Goal: Information Seeking & Learning: Learn about a topic

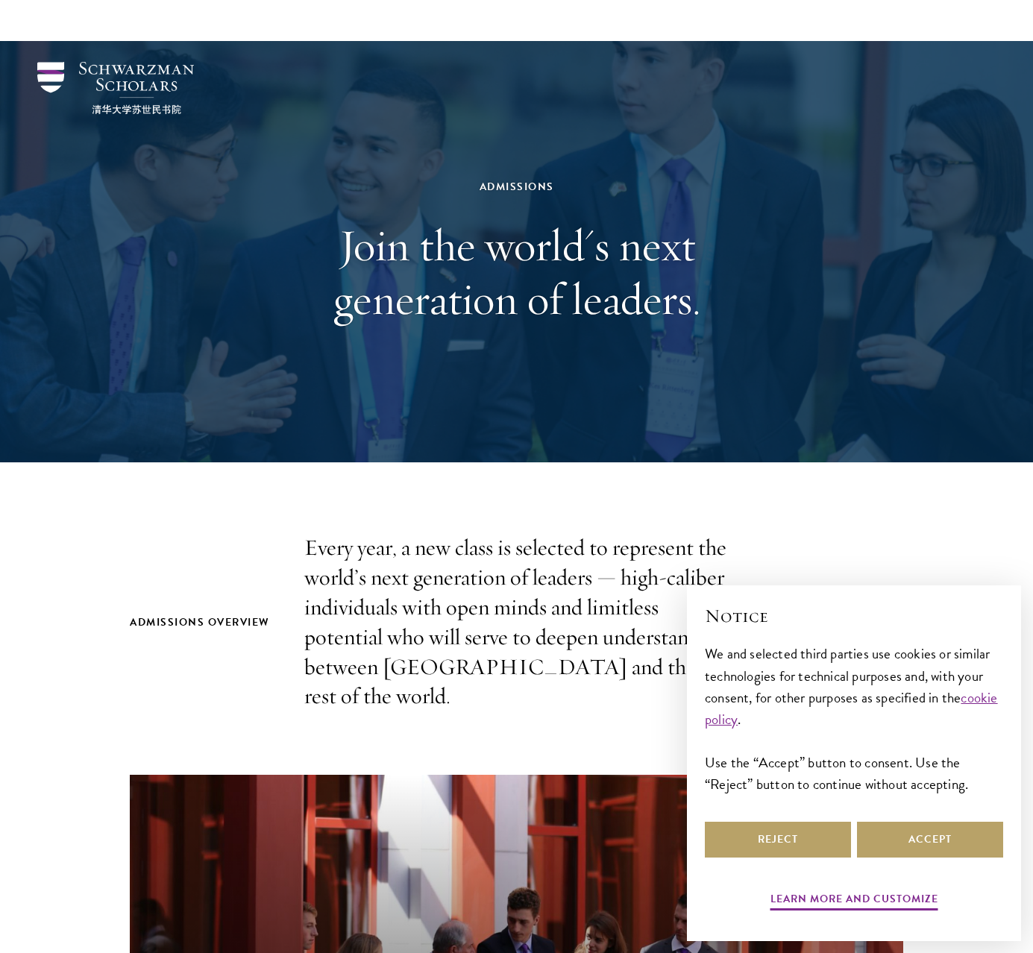
scroll to position [715, 0]
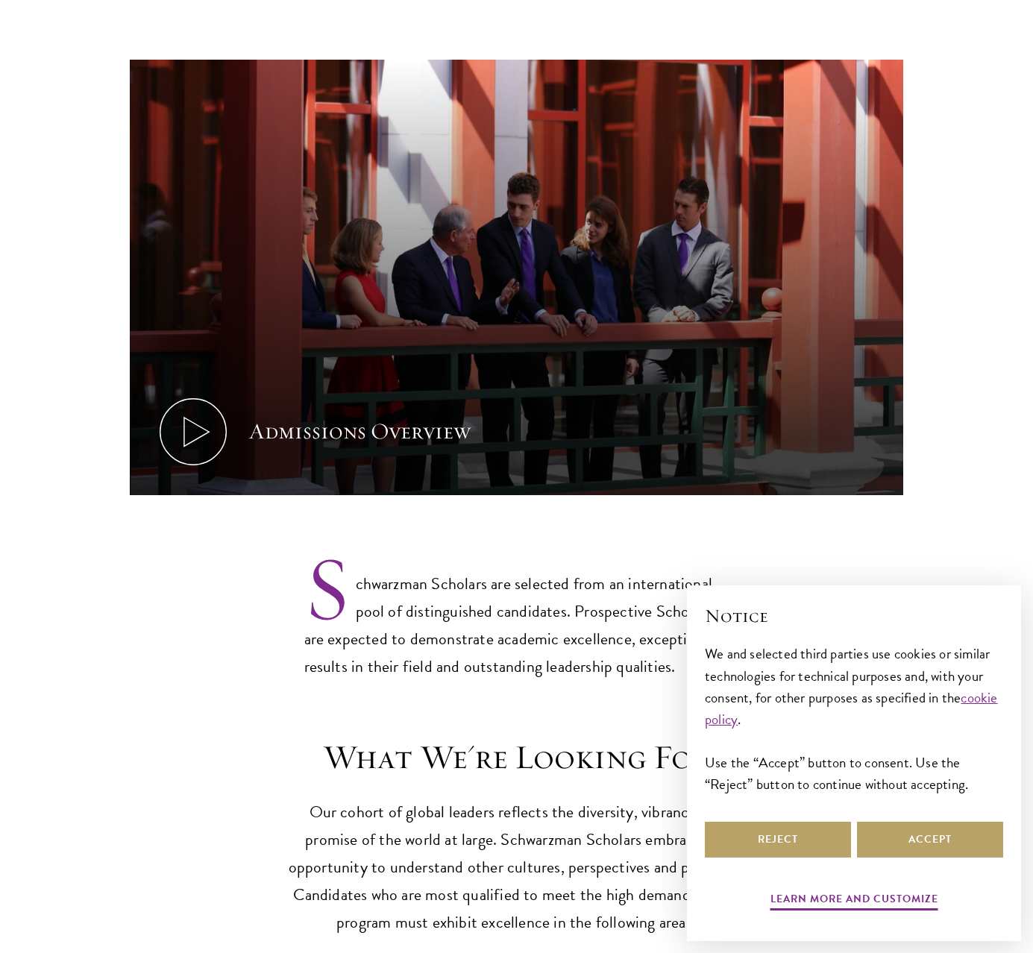
click at [928, 860] on div "Learn more and customize Reject Accept" at bounding box center [854, 867] width 298 height 97
click at [928, 850] on button "Accept" at bounding box center [930, 840] width 146 height 36
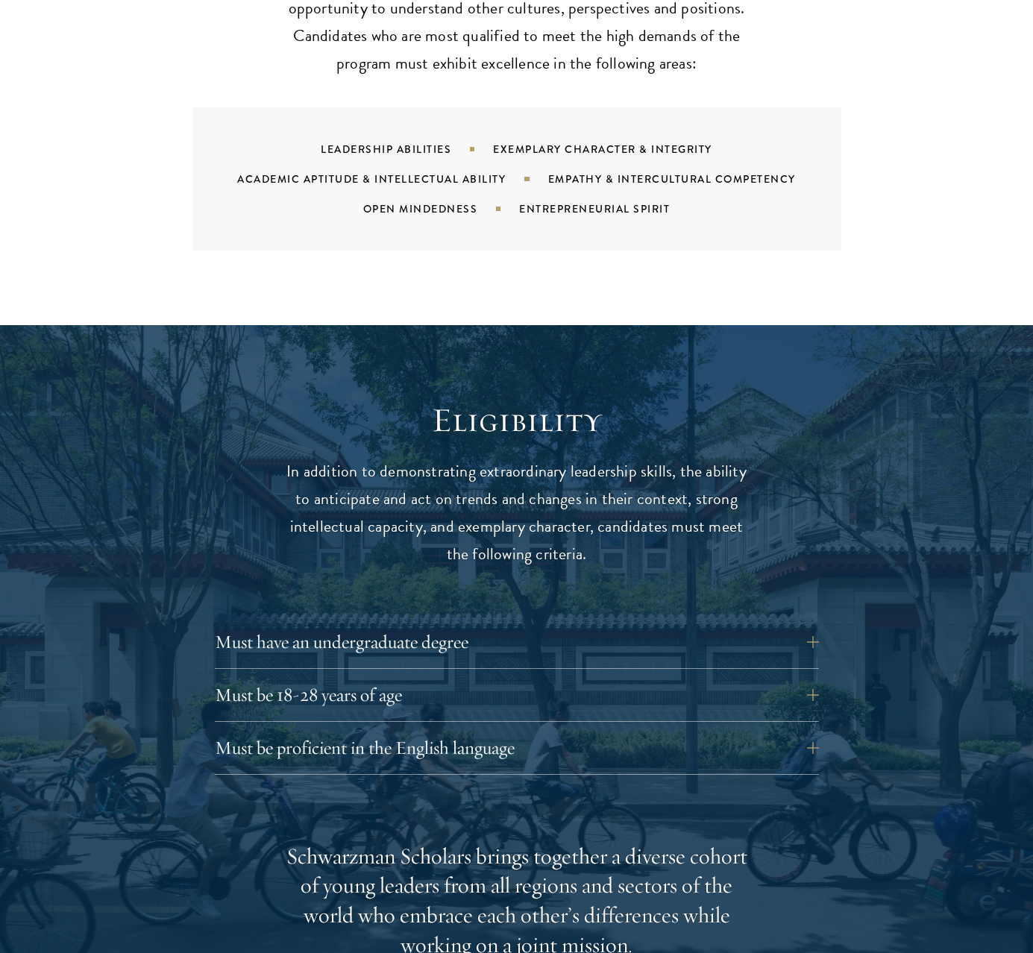
scroll to position [1663, 0]
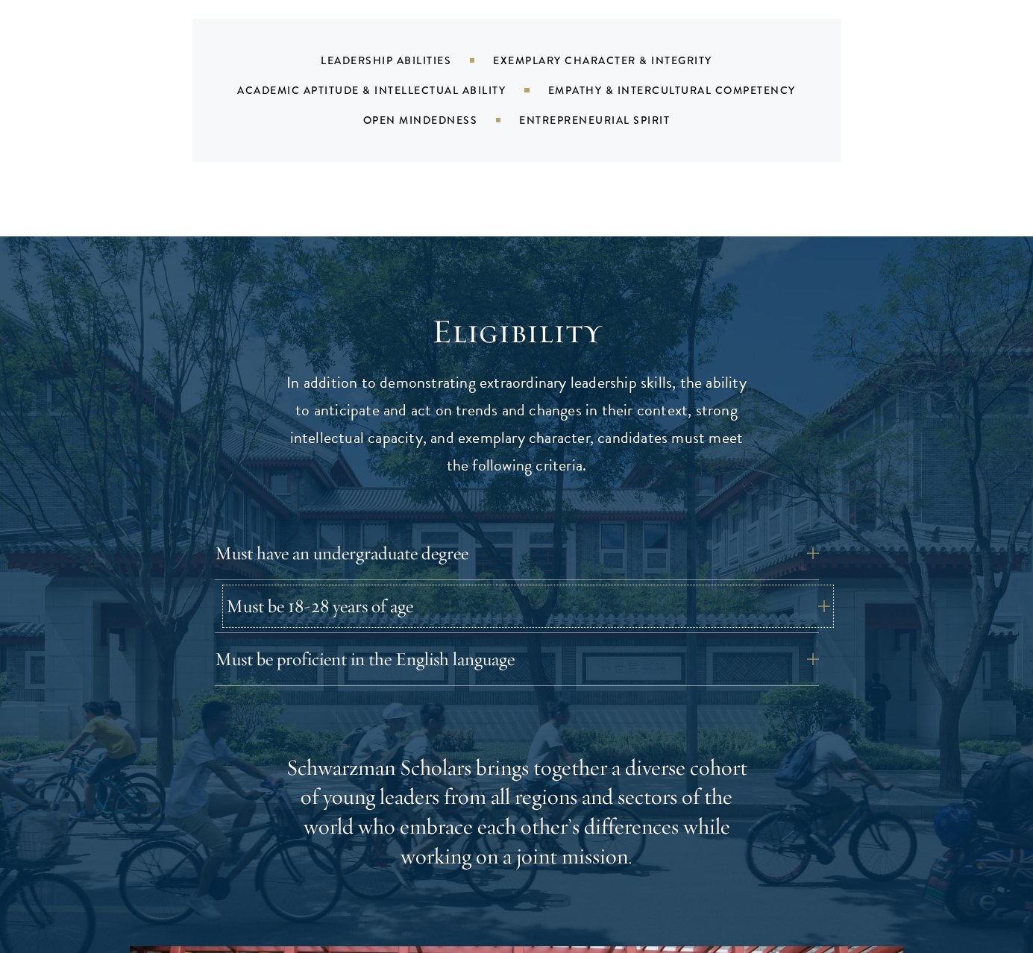
click at [439, 588] on button "Must be 18-28 years of age" at bounding box center [528, 606] width 604 height 36
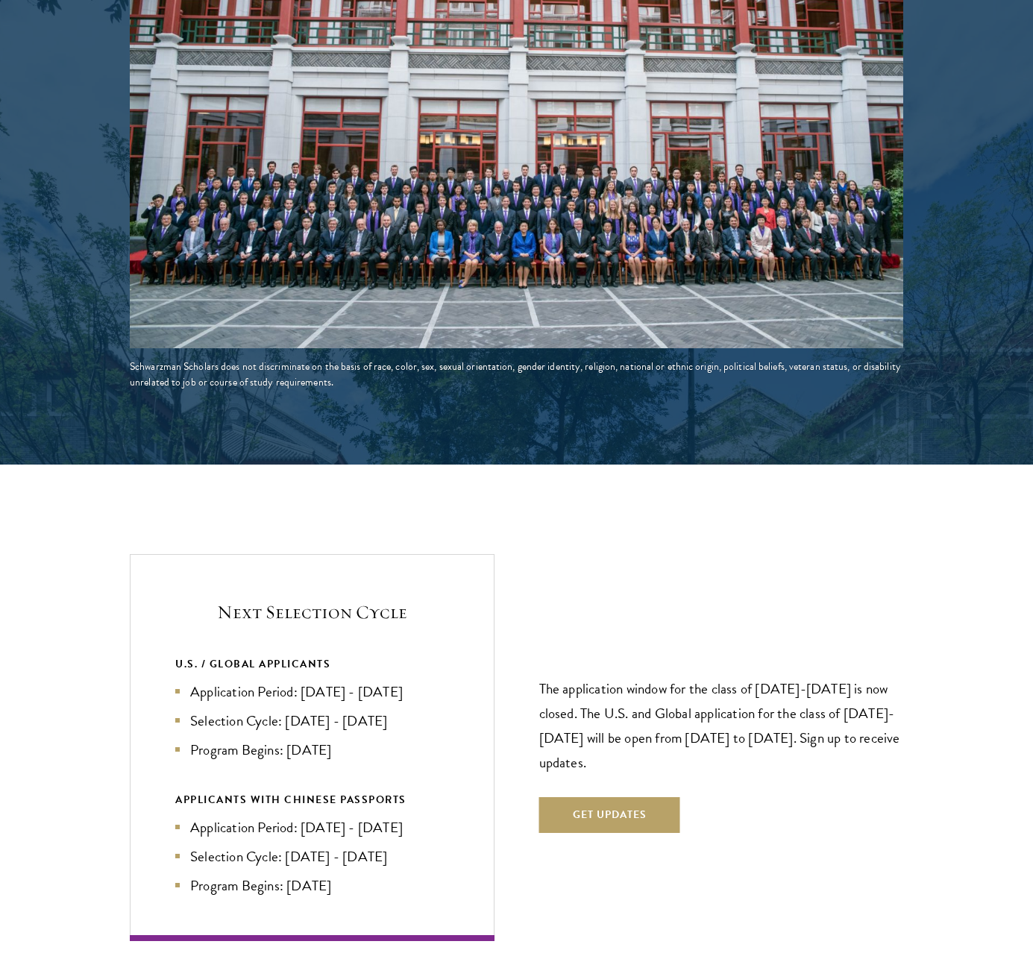
scroll to position [2966, 0]
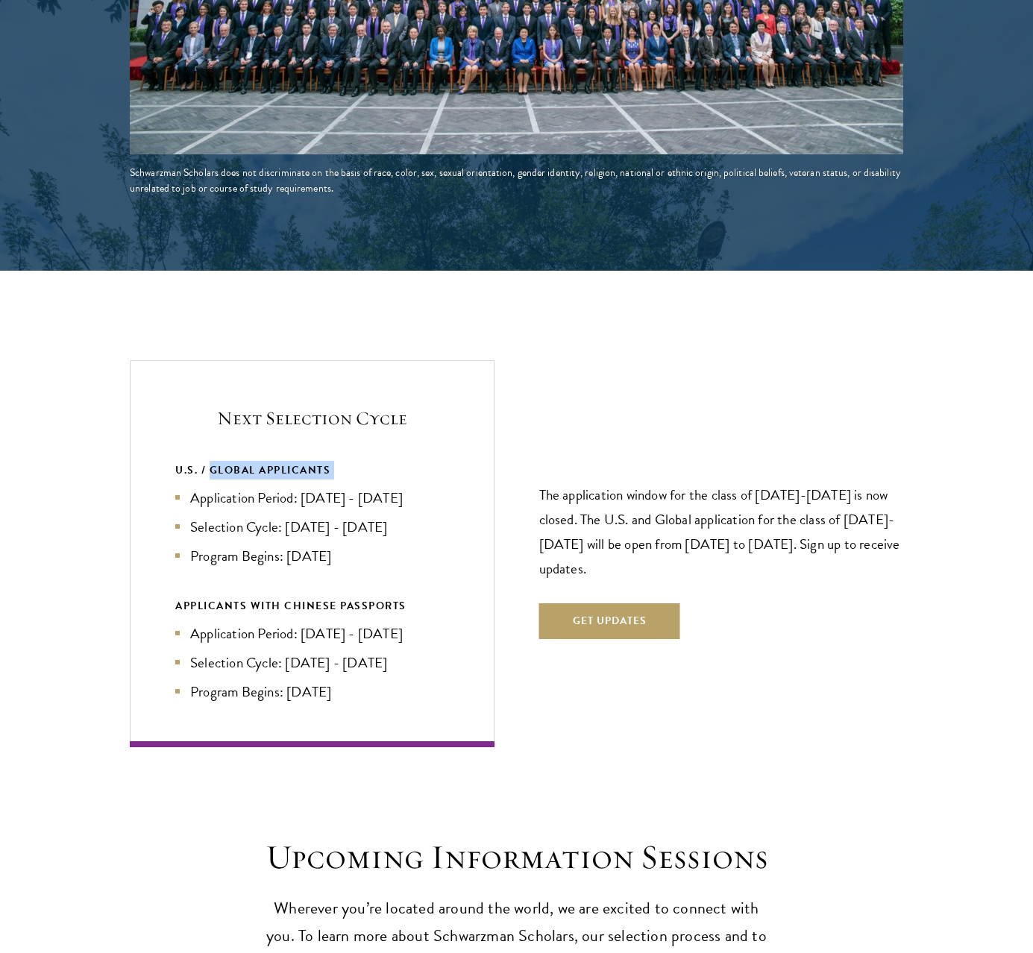
drag, startPoint x: 208, startPoint y: 443, endPoint x: 400, endPoint y: 451, distance: 192.6
click at [400, 461] on div "U.S. / GLOBAL APPLICANTS Application Period: [DATE] - [DATE] Selection Cycle: […" at bounding box center [311, 514] width 273 height 106
click at [410, 487] on li "Application Period: [DATE] - [DATE]" at bounding box center [311, 498] width 273 height 22
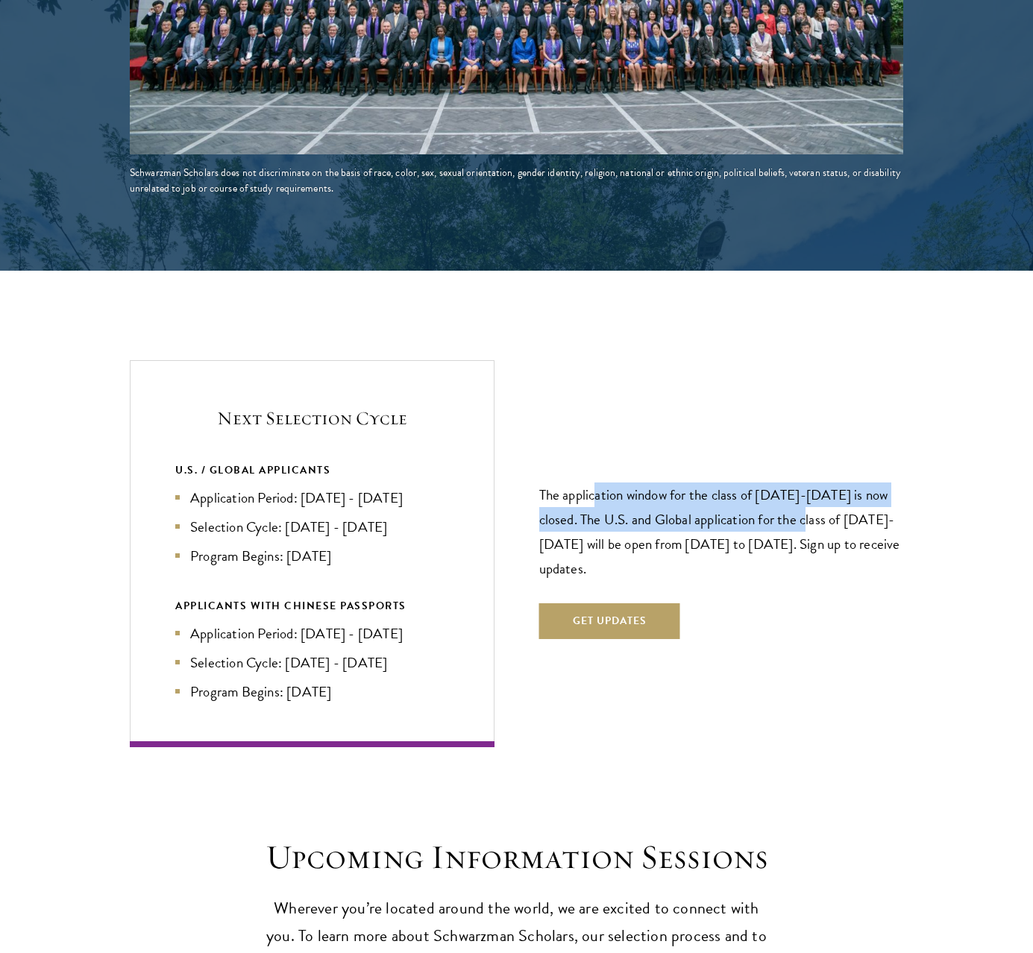
drag, startPoint x: 595, startPoint y: 465, endPoint x: 837, endPoint y: 514, distance: 247.3
click at [828, 493] on p "The application window for the class of [DATE]-[DATE] is now closed. The U.S. a…" at bounding box center [721, 531] width 364 height 98
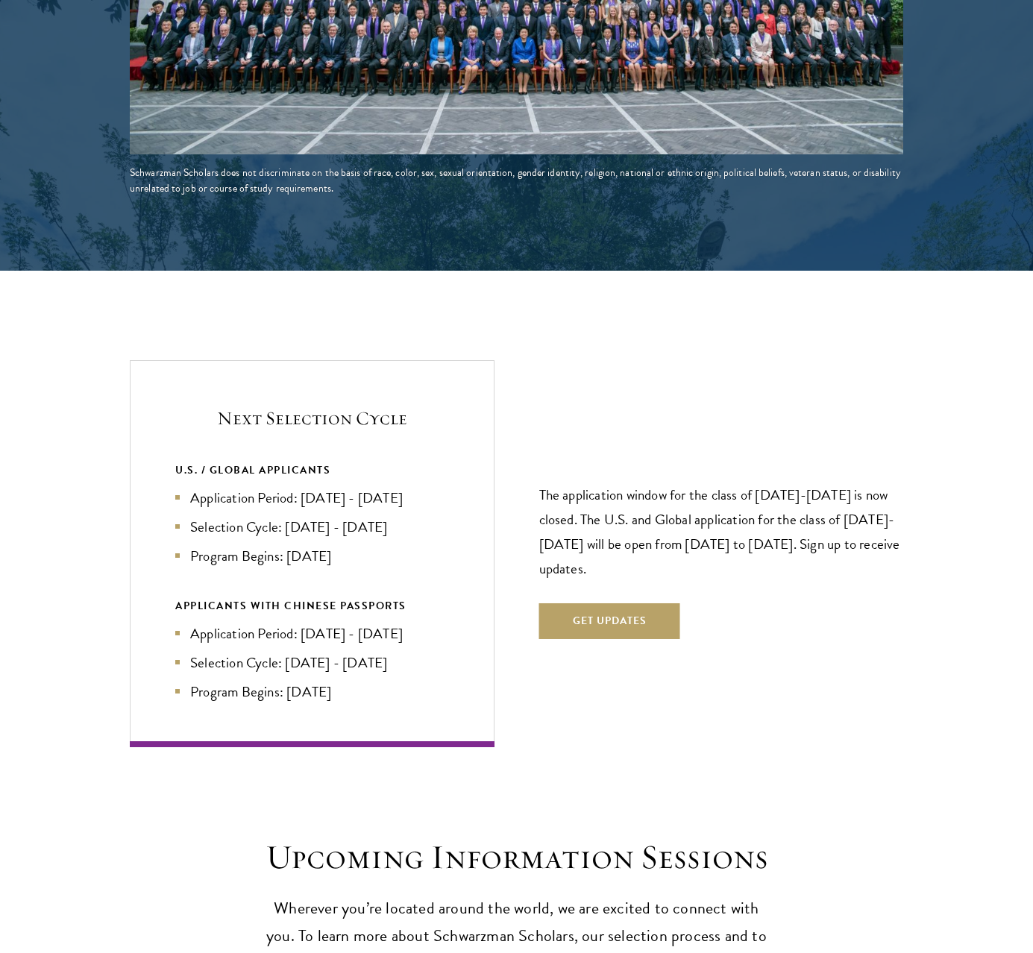
click at [847, 537] on p "The application window for the class of [DATE]-[DATE] is now closed. The U.S. a…" at bounding box center [721, 531] width 364 height 98
